Goal: Information Seeking & Learning: Check status

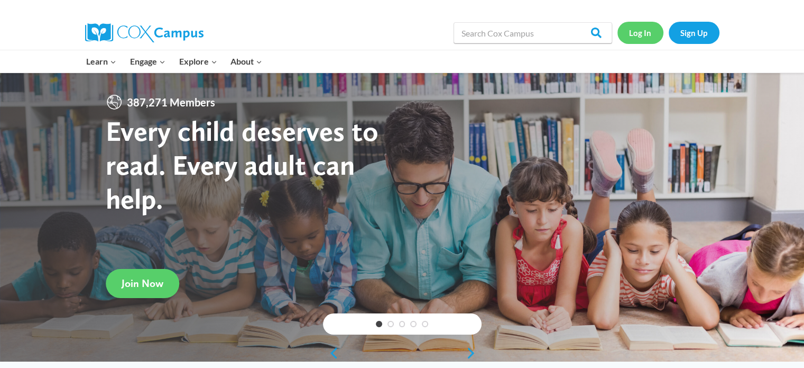
click at [648, 35] on link "Log In" at bounding box center [641, 33] width 46 height 22
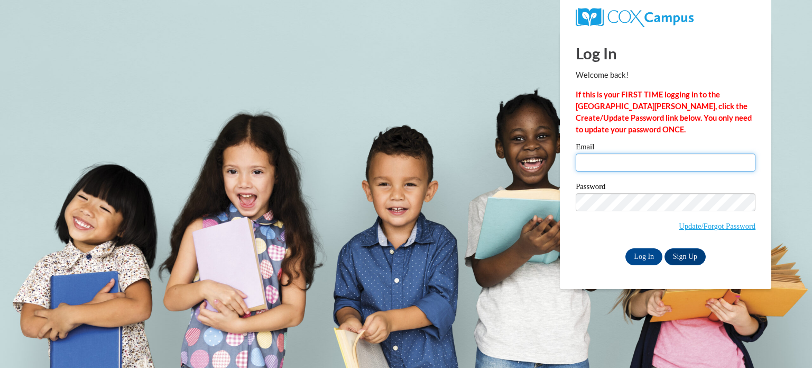
click at [624, 168] on input "Email" at bounding box center [666, 162] width 180 height 18
type input "[EMAIL_ADDRESS][DOMAIN_NAME]"
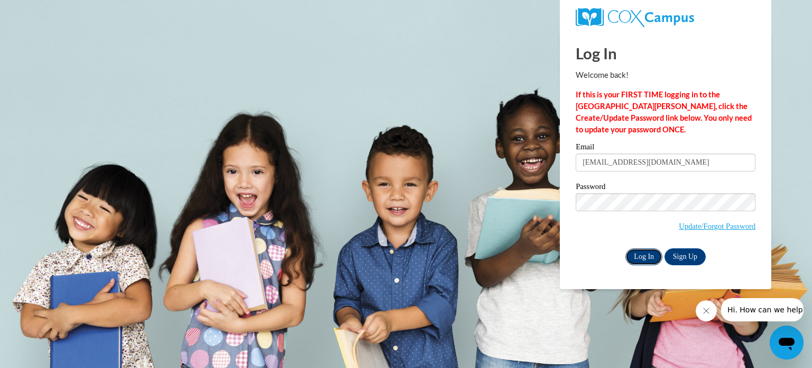
click at [639, 259] on input "Log In" at bounding box center [644, 256] width 37 height 17
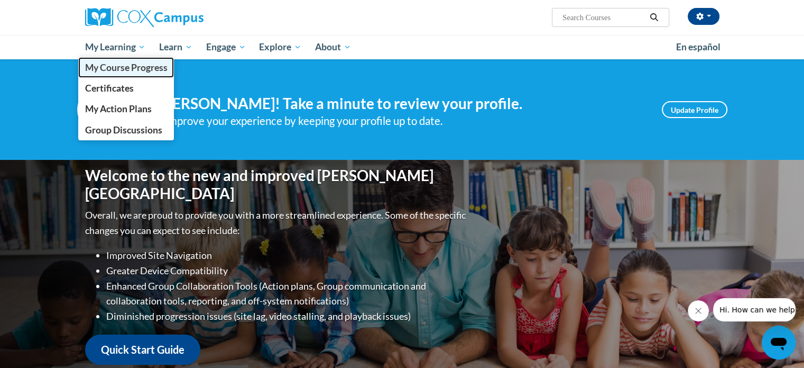
click at [118, 69] on span "My Course Progress" at bounding box center [126, 67] width 83 height 11
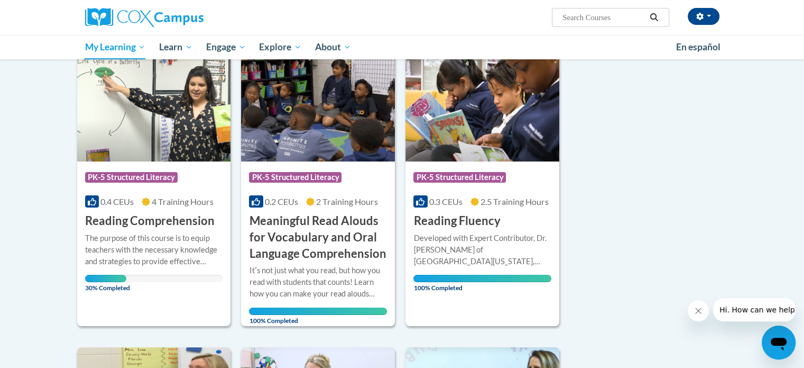
scroll to position [139, 0]
click at [146, 180] on span "PK-5 Structured Literacy" at bounding box center [131, 177] width 93 height 11
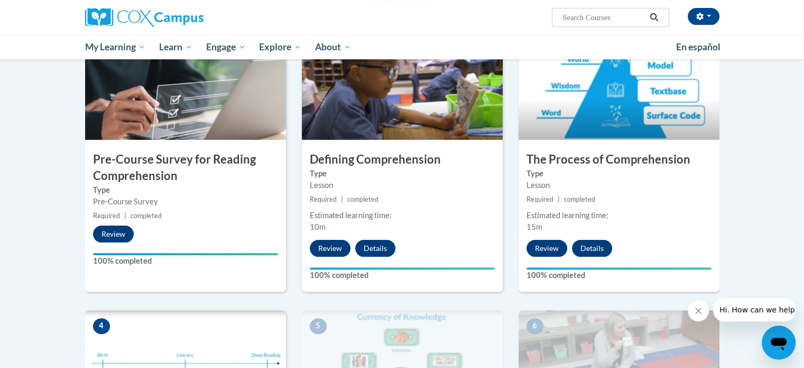
scroll to position [243, 0]
